Goal: Information Seeking & Learning: Learn about a topic

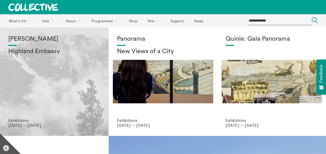
click at [37, 50] on h2 "Highland Embassy" at bounding box center [54, 51] width 92 height 7
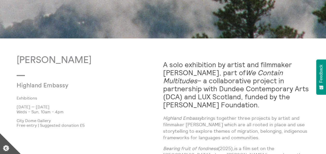
scroll to position [259, 0]
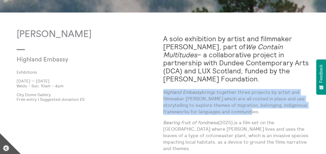
drag, startPoint x: 164, startPoint y: 92, endPoint x: 258, endPoint y: 108, distance: 95.7
click at [258, 108] on p "Highland Embassy brings together three projects by artist and filmmaker Shen Xi…" at bounding box center [236, 102] width 146 height 26
drag, startPoint x: 258, startPoint y: 108, endPoint x: 234, endPoint y: 103, distance: 24.9
copy p "Highland Embassy brings together three projects by artist and filmmaker Shen Xi…"
drag, startPoint x: 66, startPoint y: 87, endPoint x: 12, endPoint y: 80, distance: 54.9
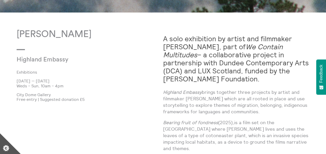
drag, startPoint x: 12, startPoint y: 80, endPoint x: 87, endPoint y: 88, distance: 75.8
click at [87, 88] on p at bounding box center [79, 90] width 124 height 4
drag, startPoint x: 71, startPoint y: 85, endPoint x: 16, endPoint y: 29, distance: 79.2
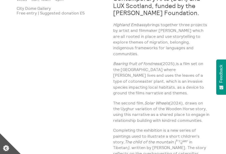
scroll to position [179, 0]
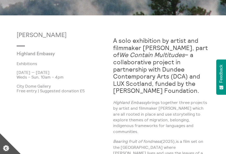
copy div "Shen Xin Highland Embassy Exhibitions 3 Oct 2025 — 21 Dec 2025 Weds – Sun, 10am…"
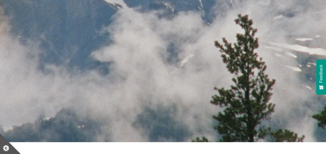
scroll to position [104, 0]
